Goal: Information Seeking & Learning: Learn about a topic

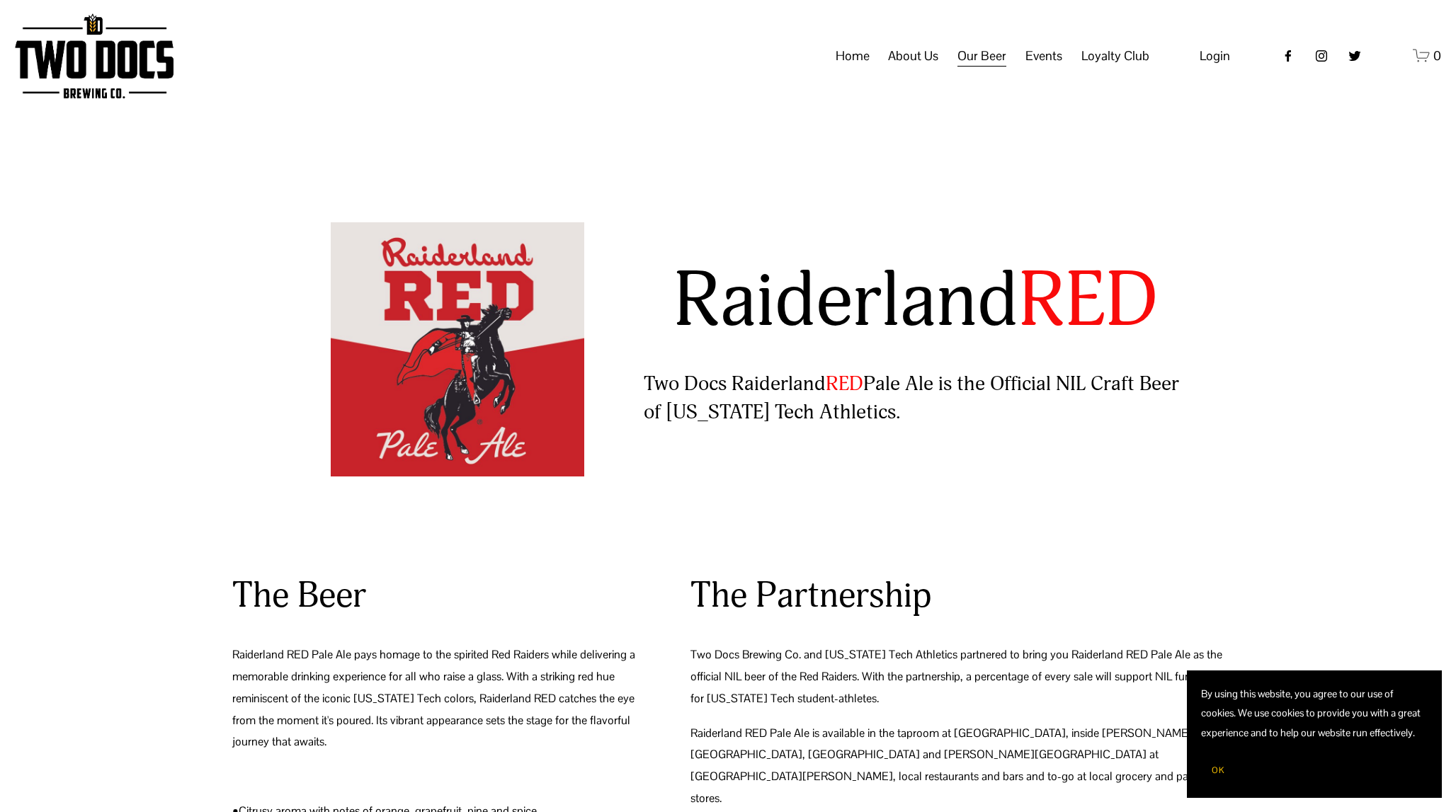
click at [802, 152] on div "Raiderland RED Two Docs Raiderland RED Pale Ale is the Official NIL Craft Beer …" at bounding box center [728, 348] width 1456 height 446
